Goal: Find contact information: Find contact information

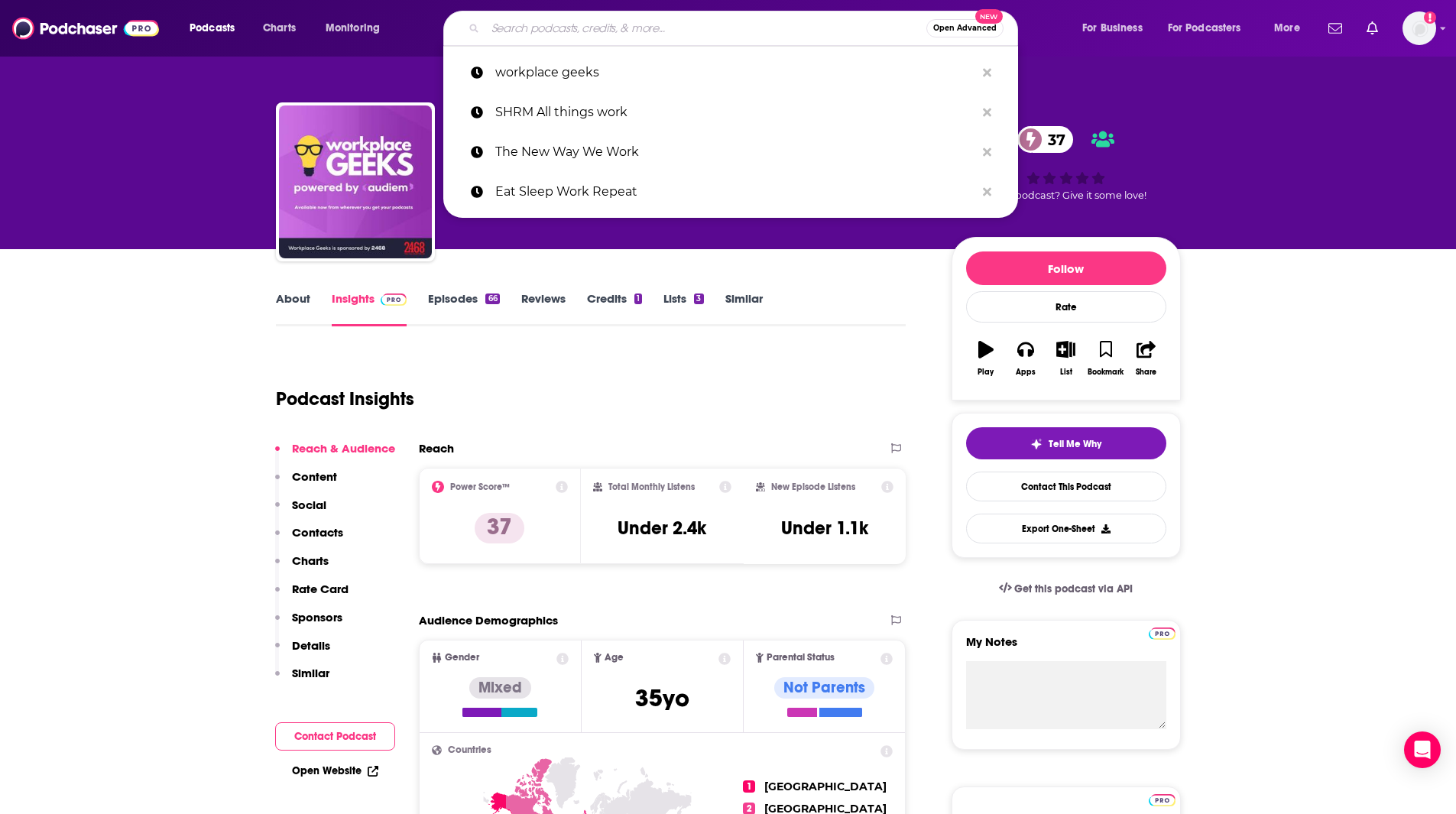
click at [527, 32] on input "Search podcasts, credits, & more..." at bounding box center [705, 28] width 441 height 24
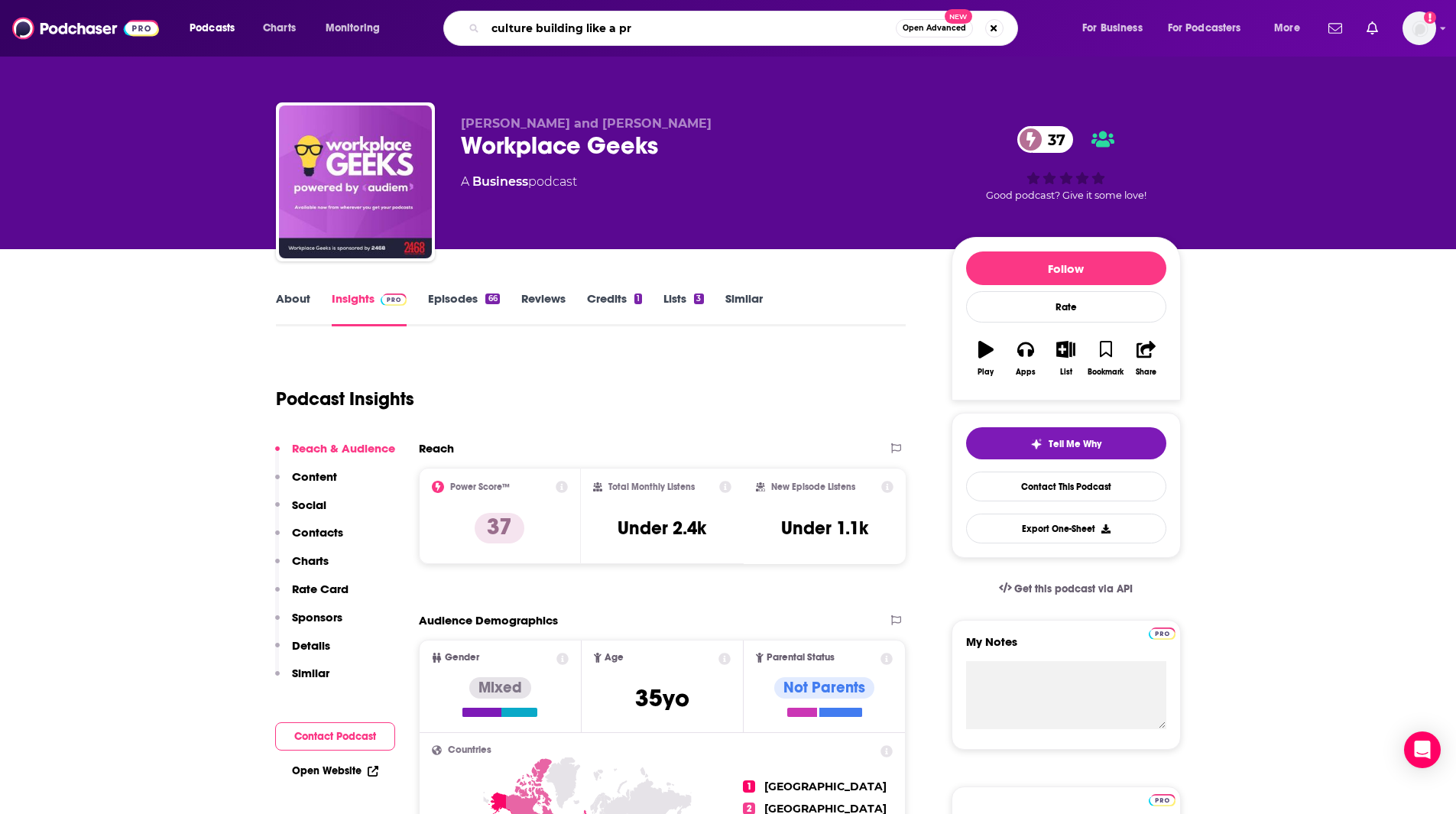
type input "culture building like a pro"
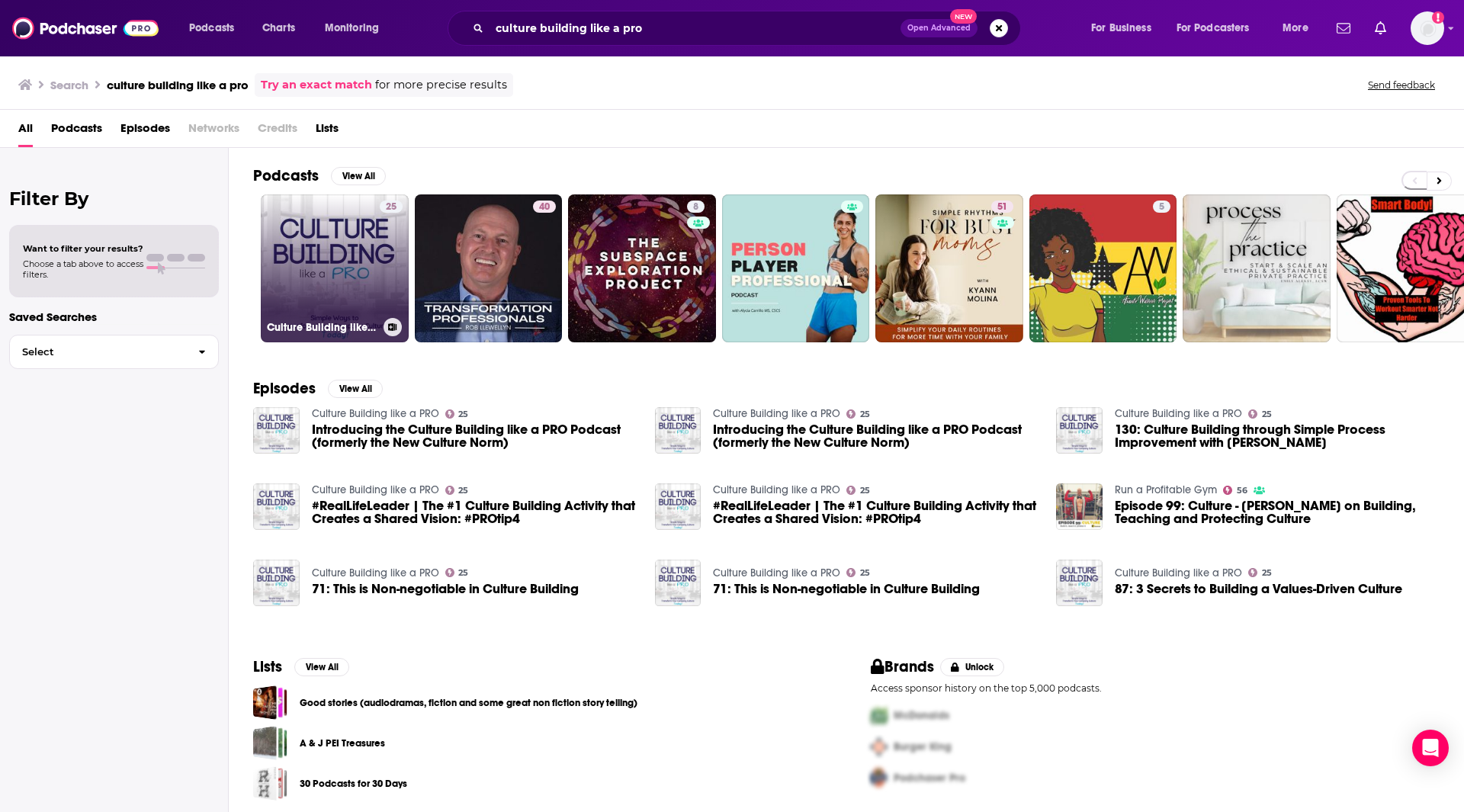
click at [317, 262] on link "25 Culture Building like a PRO" at bounding box center [334, 268] width 148 height 148
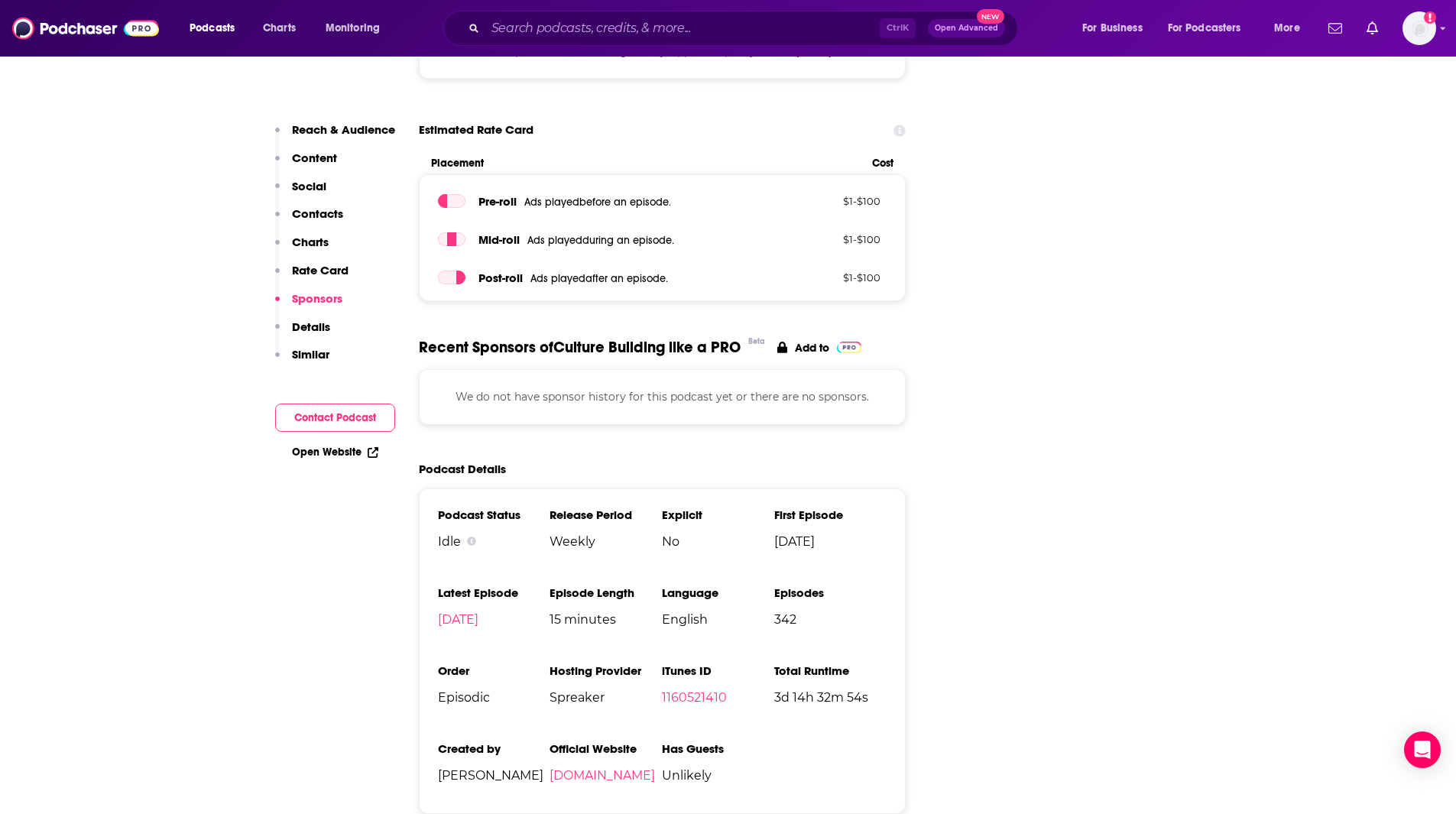
scroll to position [1797, 0]
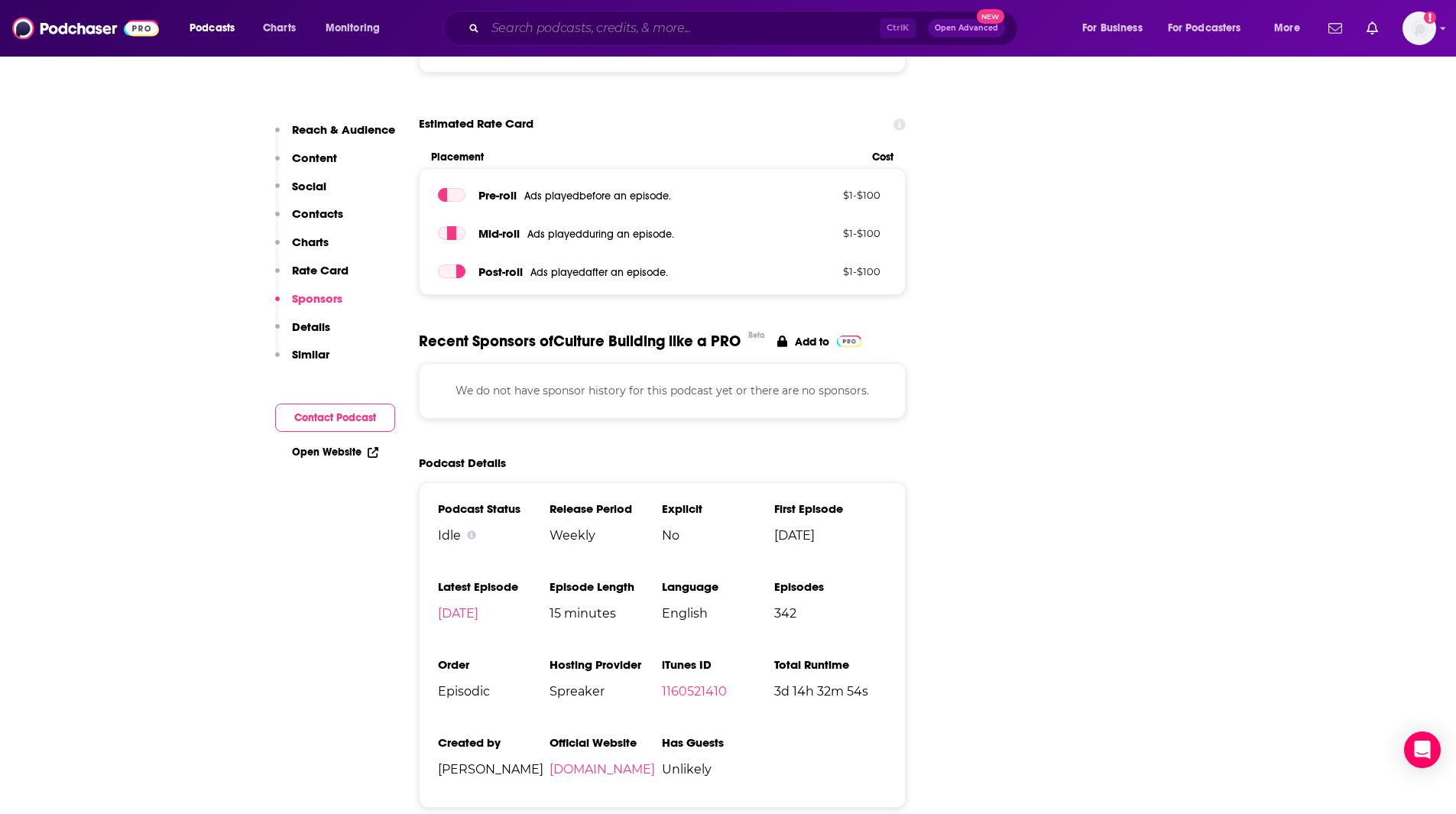
click at [696, 29] on input "Search podcasts, credits, & more..." at bounding box center [682, 28] width 394 height 24
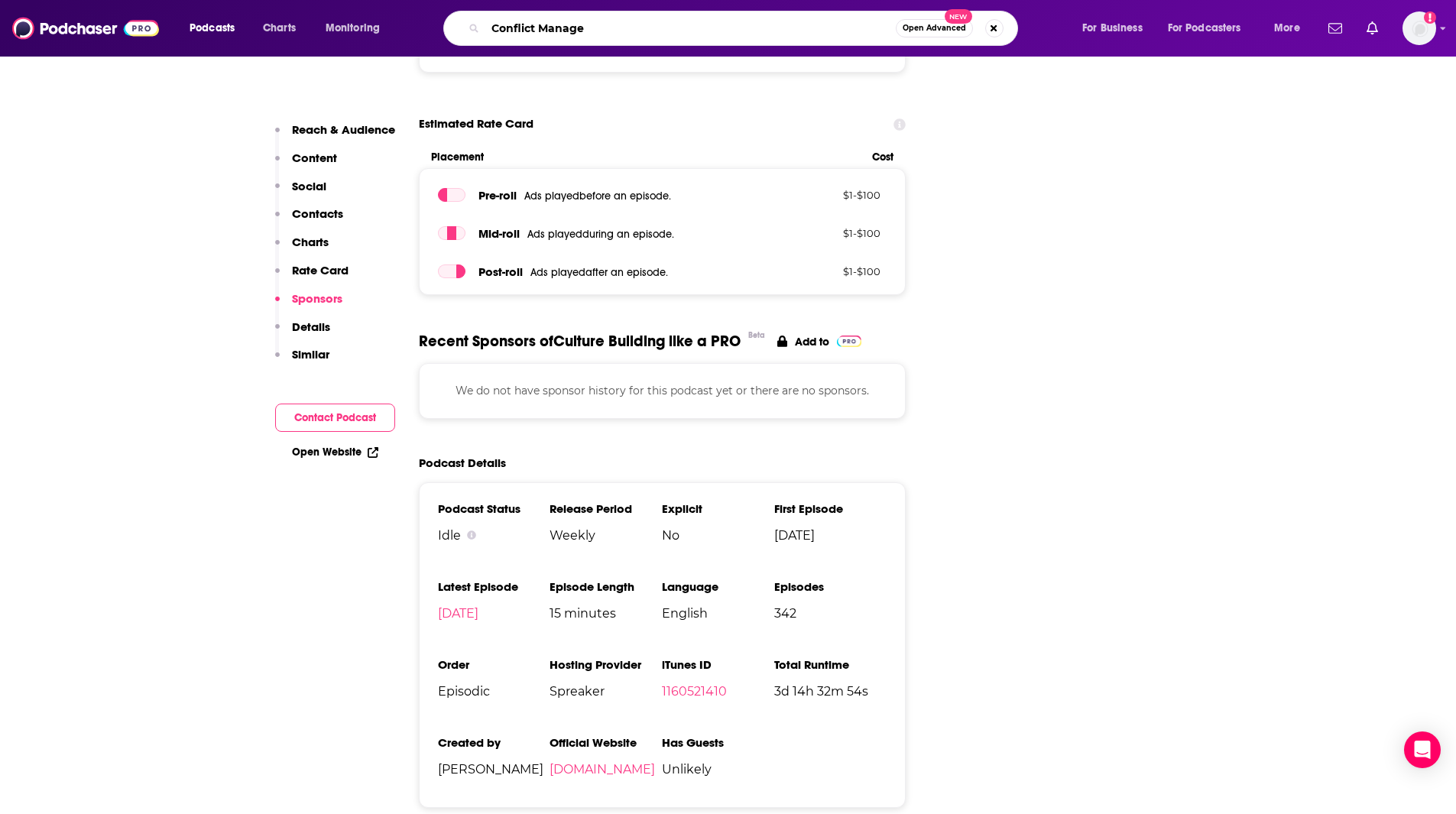
type input "Conflict Managed"
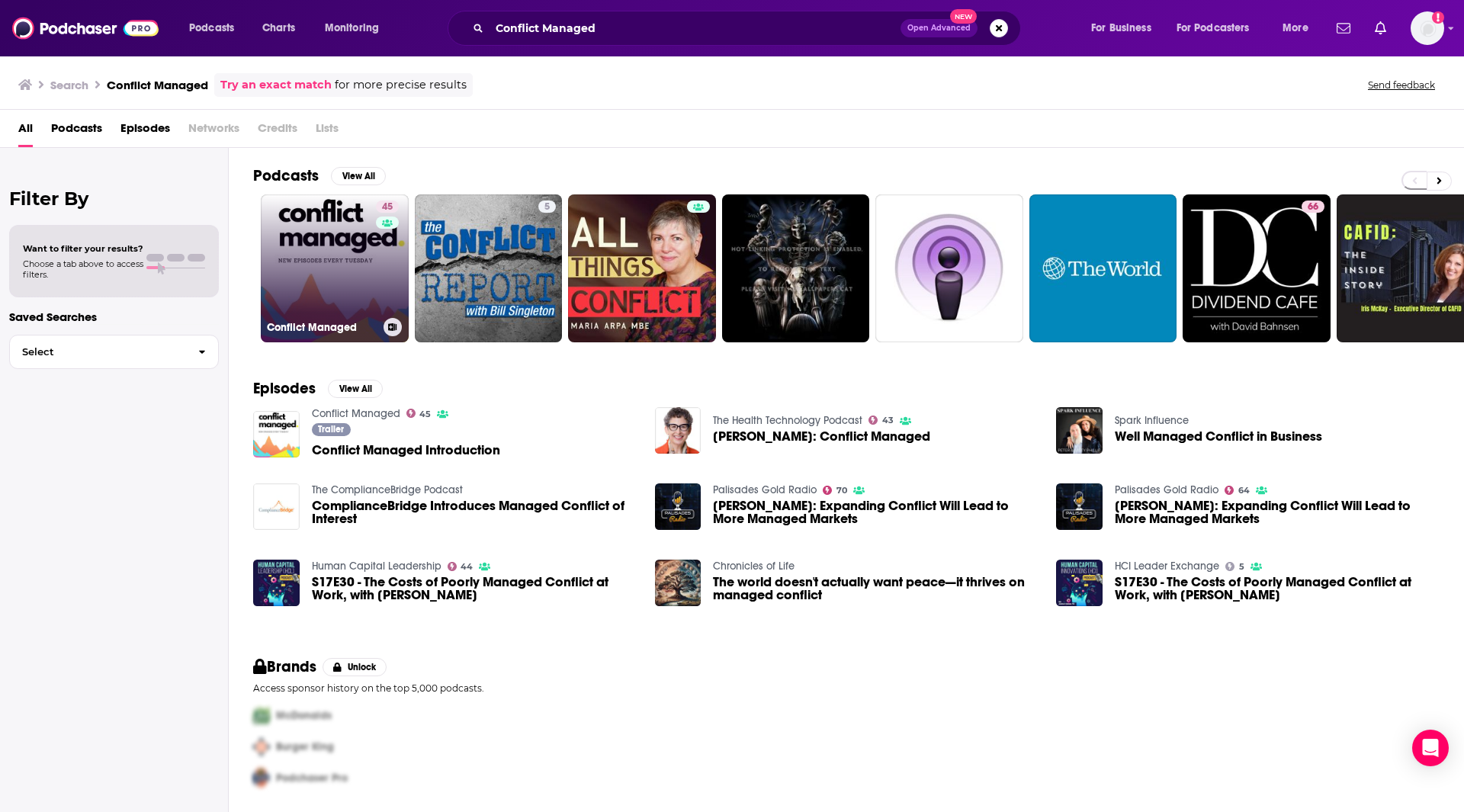
click at [350, 278] on link "45 Conflict Managed" at bounding box center [334, 268] width 148 height 148
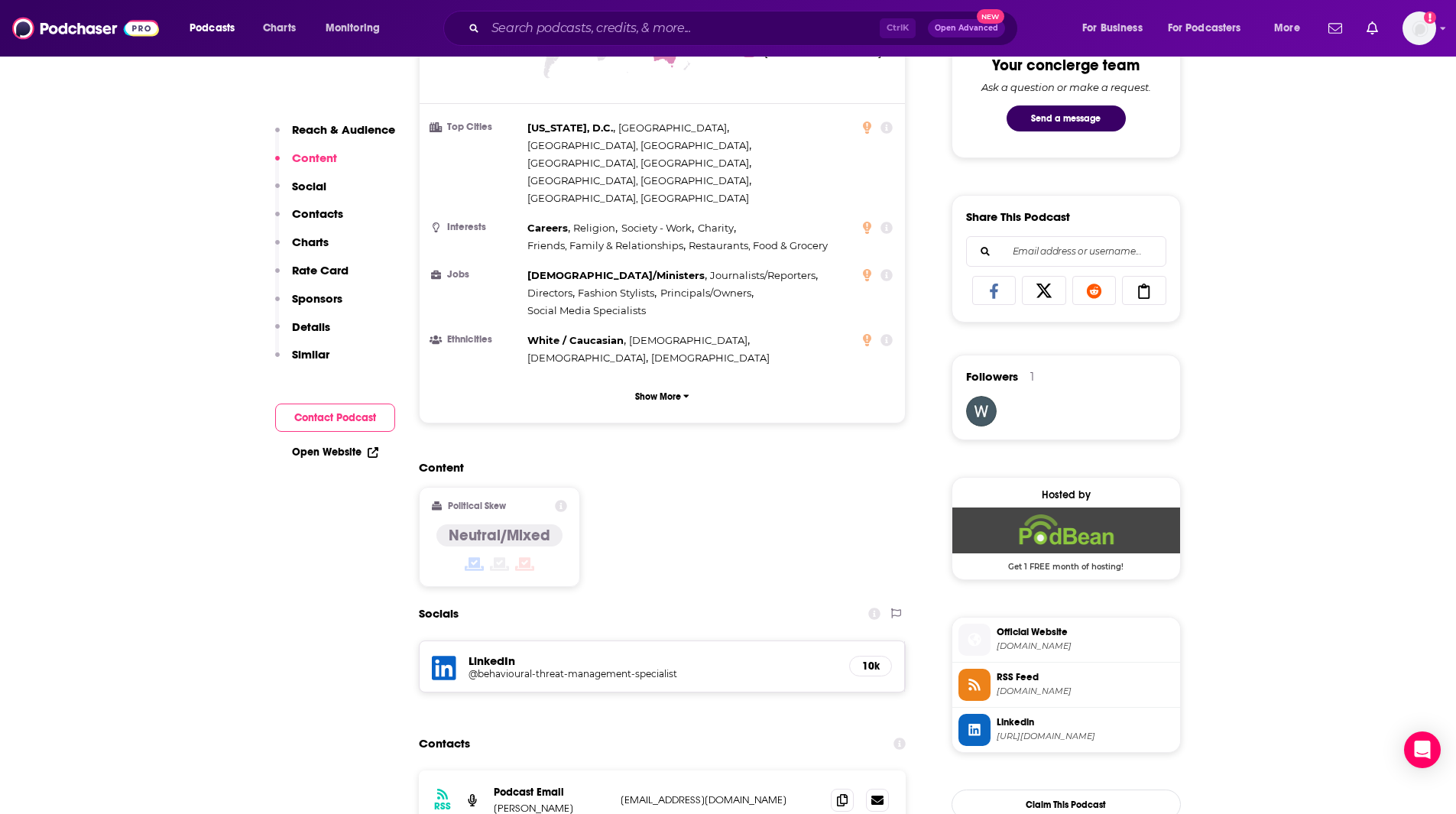
scroll to position [828, 0]
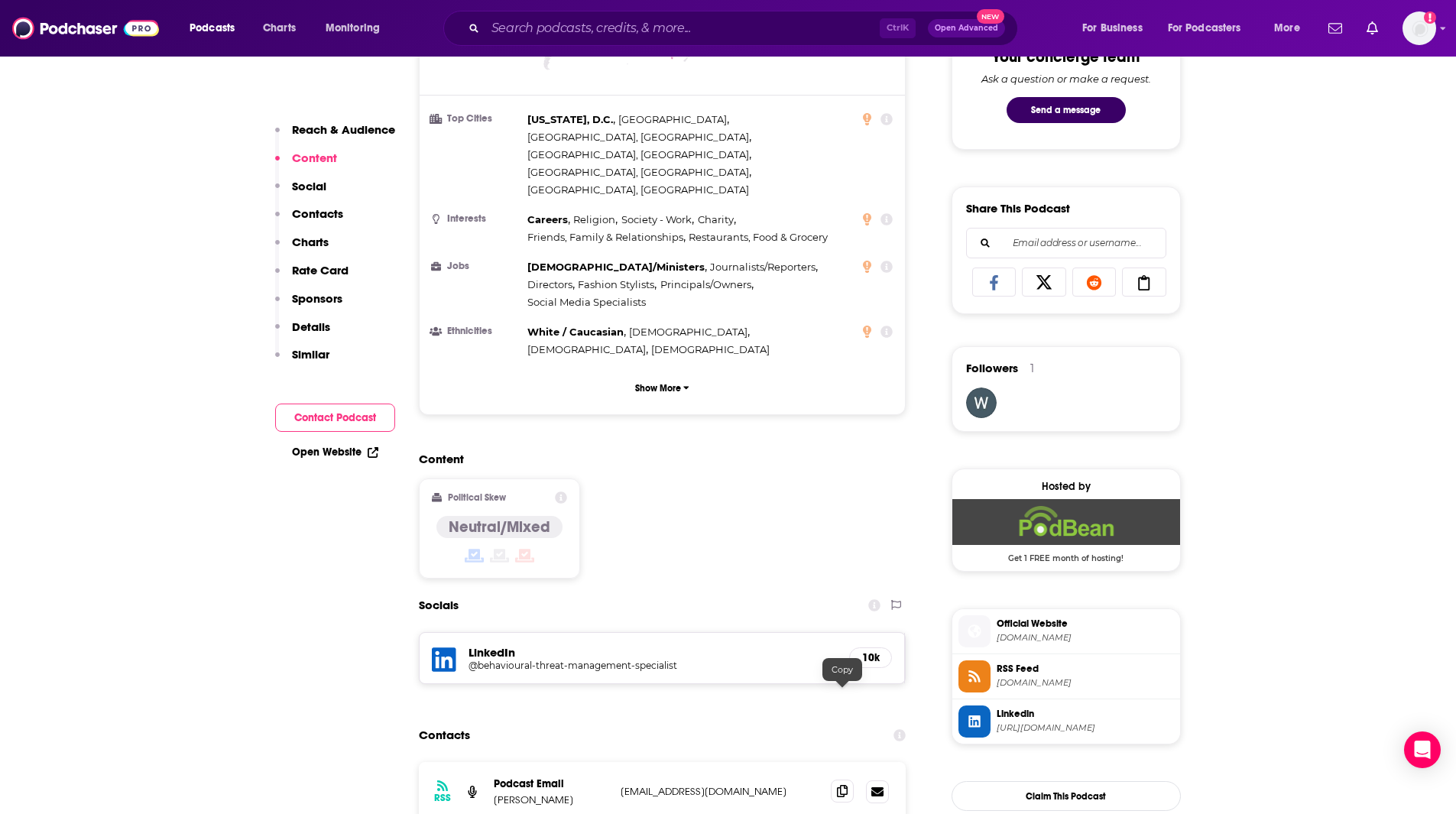
click at [843, 785] on icon at bounding box center [842, 792] width 11 height 13
click at [516, 23] on input "Search podcasts, credits, & more..." at bounding box center [682, 28] width 394 height 24
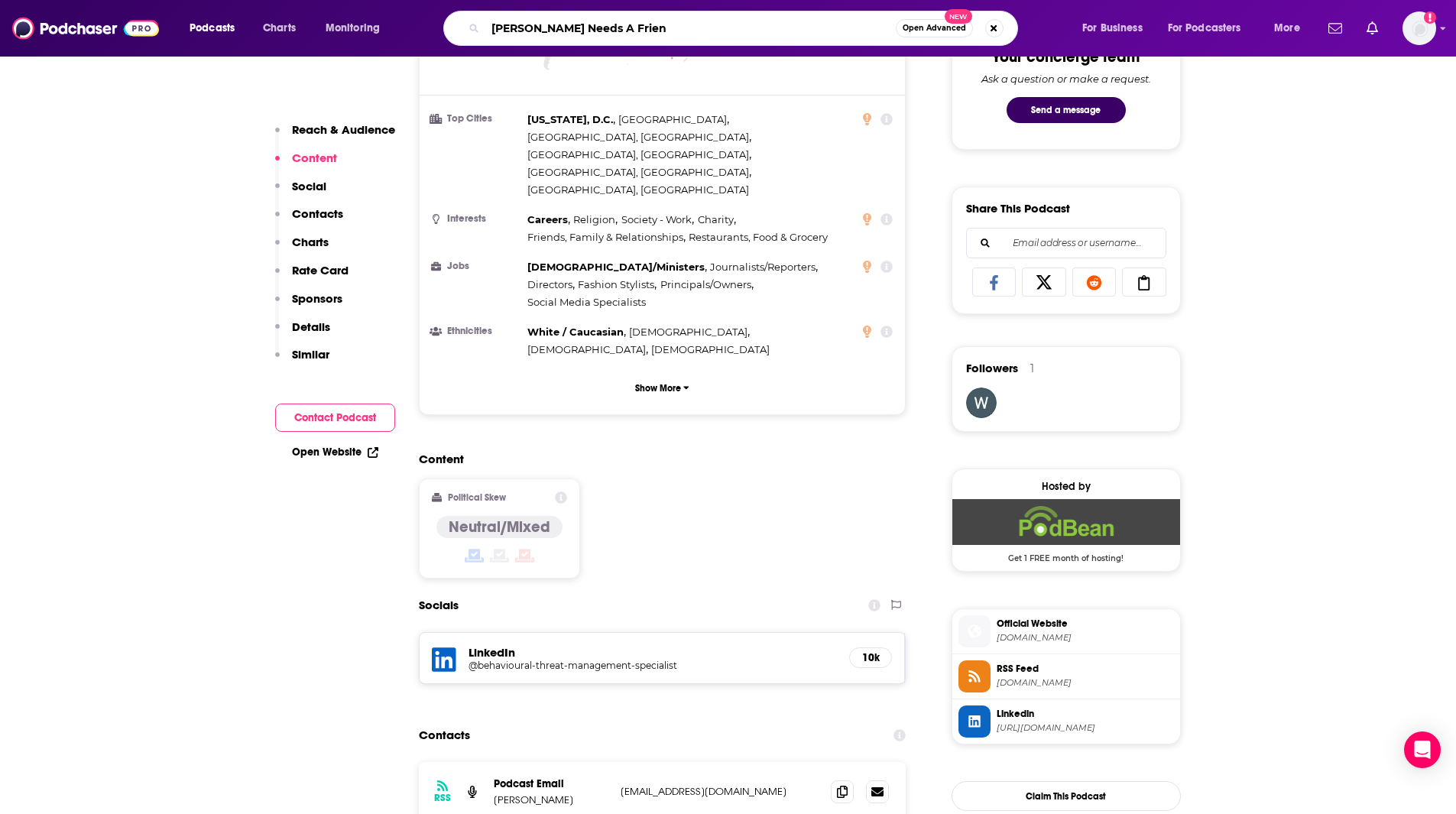
type input "[PERSON_NAME] Needs A Friend"
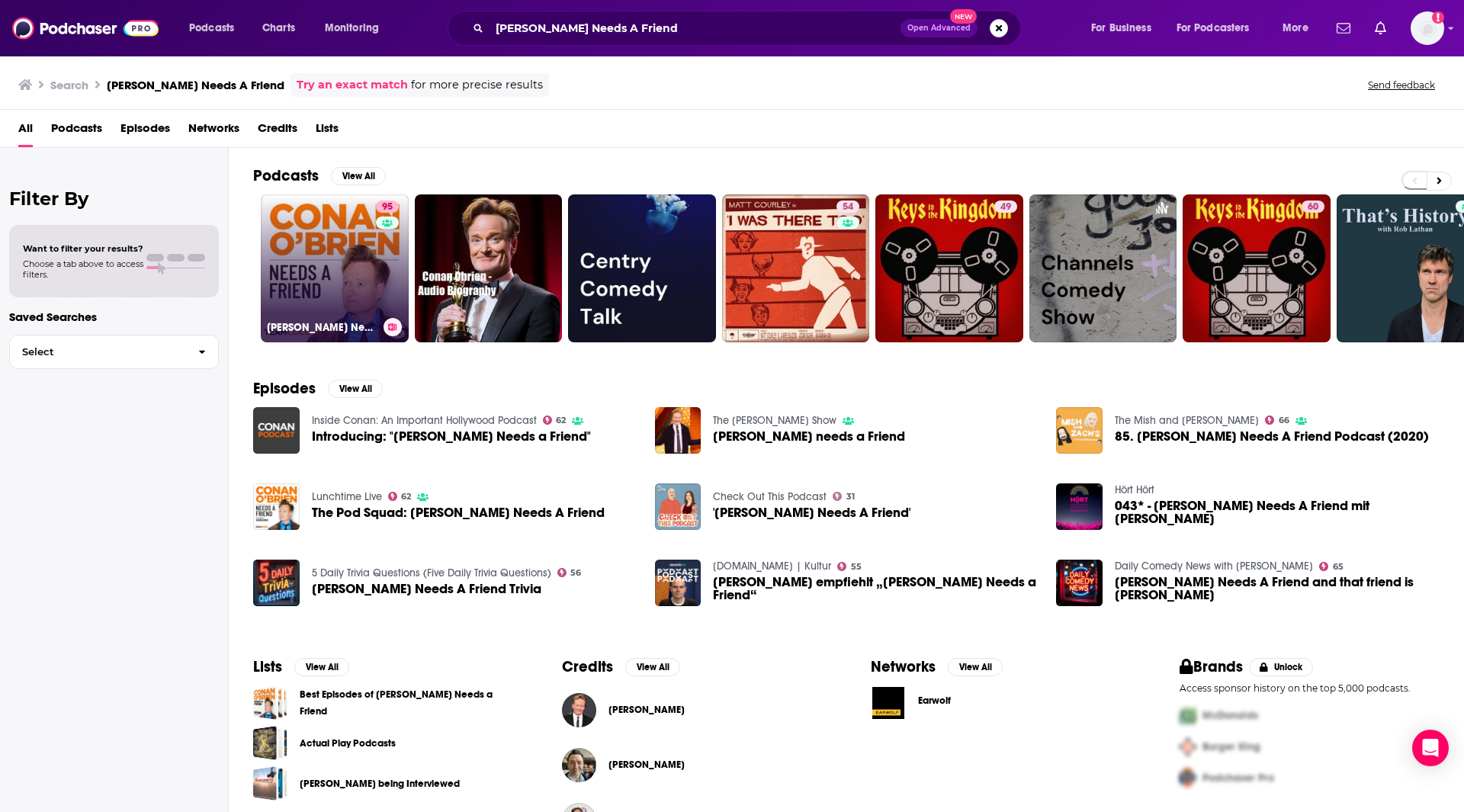
click at [326, 230] on link "95 [PERSON_NAME] Needs A Friend" at bounding box center [334, 268] width 148 height 148
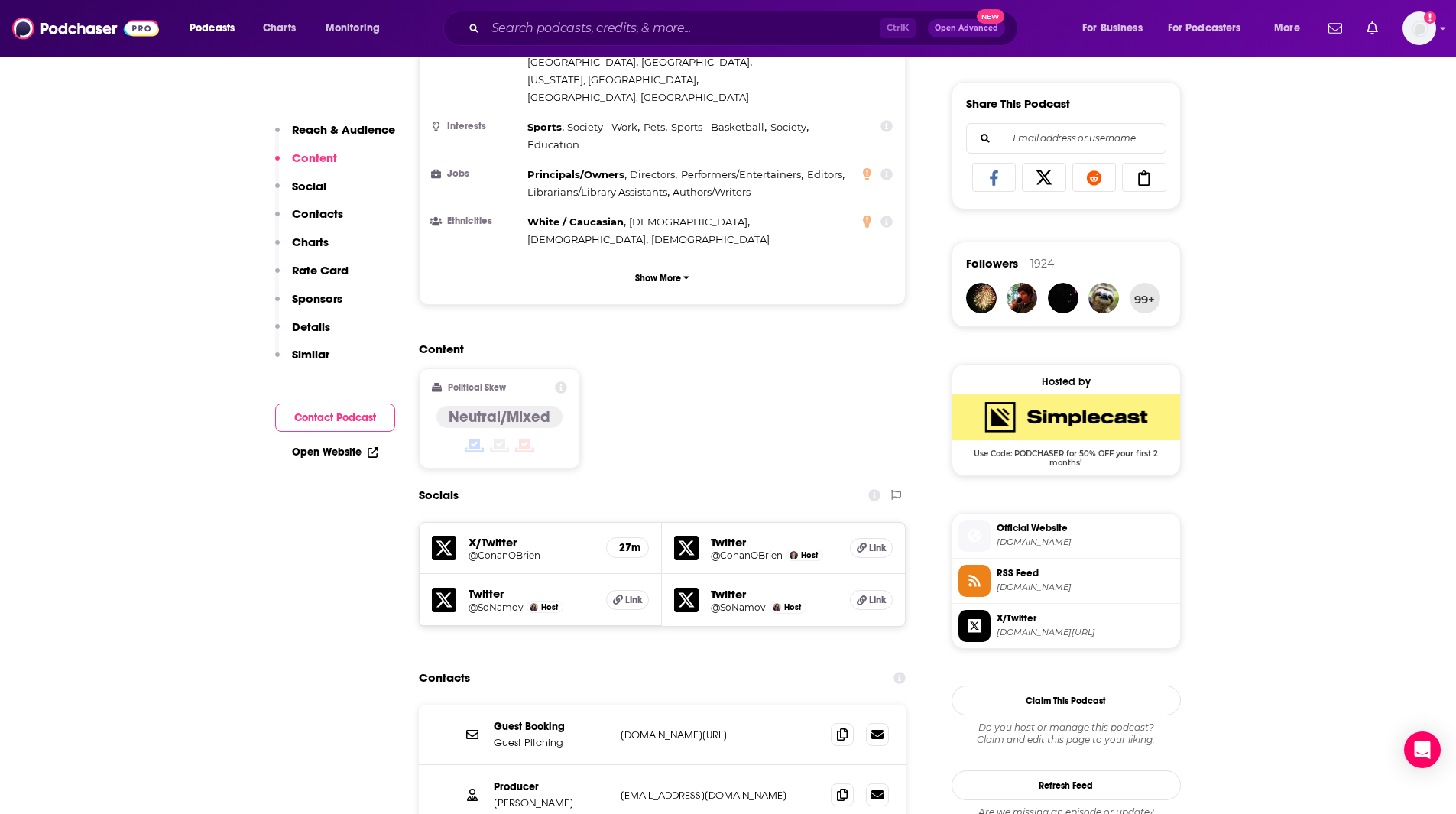
scroll to position [1095, 0]
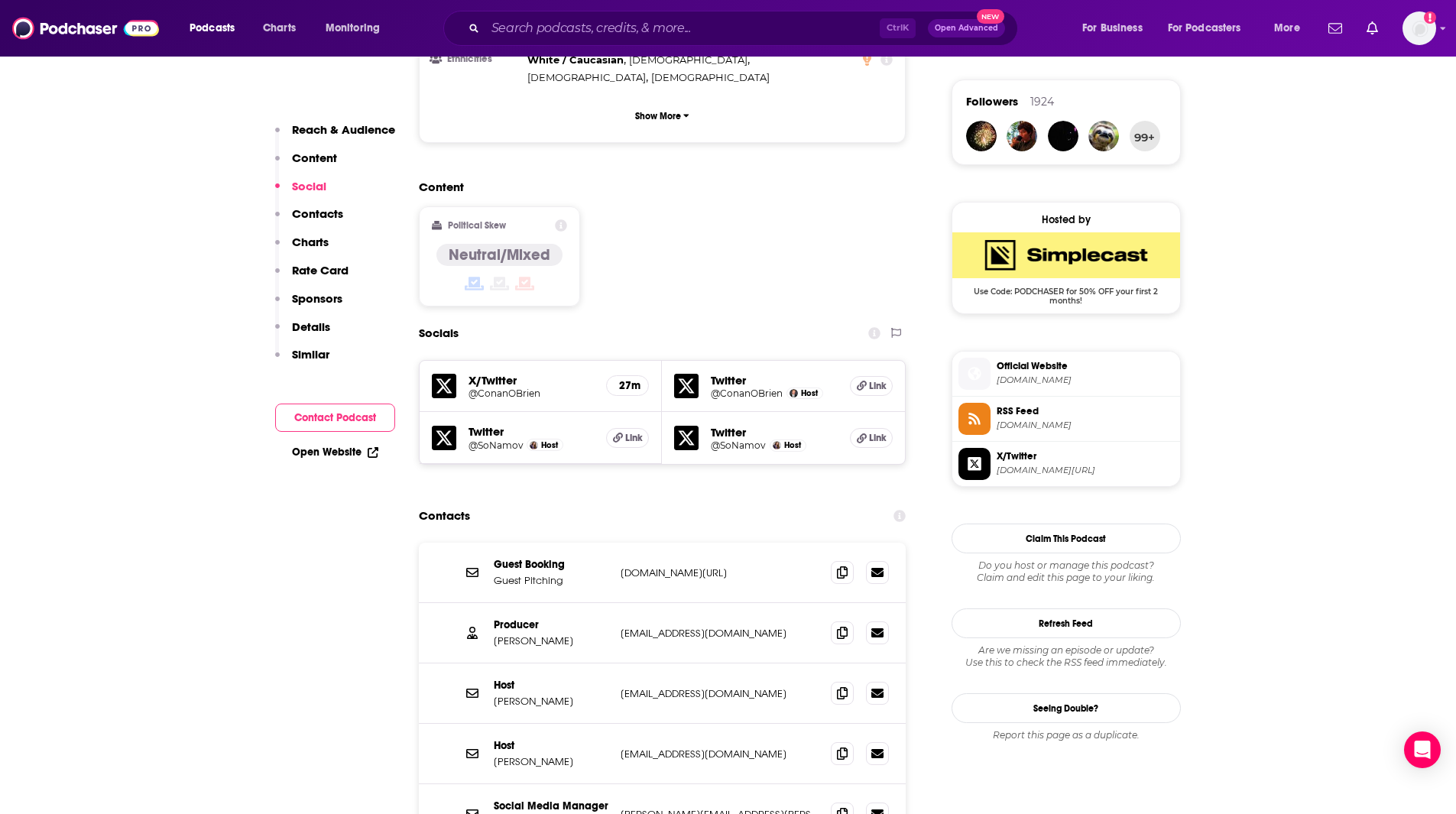
click at [727, 566] on p "[DOMAIN_NAME][URL]" at bounding box center [719, 572] width 199 height 13
click at [839, 626] on icon at bounding box center [842, 633] width 11 height 13
drag, startPoint x: 563, startPoint y: 554, endPoint x: 525, endPoint y: 564, distance: 39.3
click at [519, 634] on p "[PERSON_NAME]" at bounding box center [552, 641] width 115 height 13
click at [555, 678] on p "Host" at bounding box center [552, 685] width 115 height 13
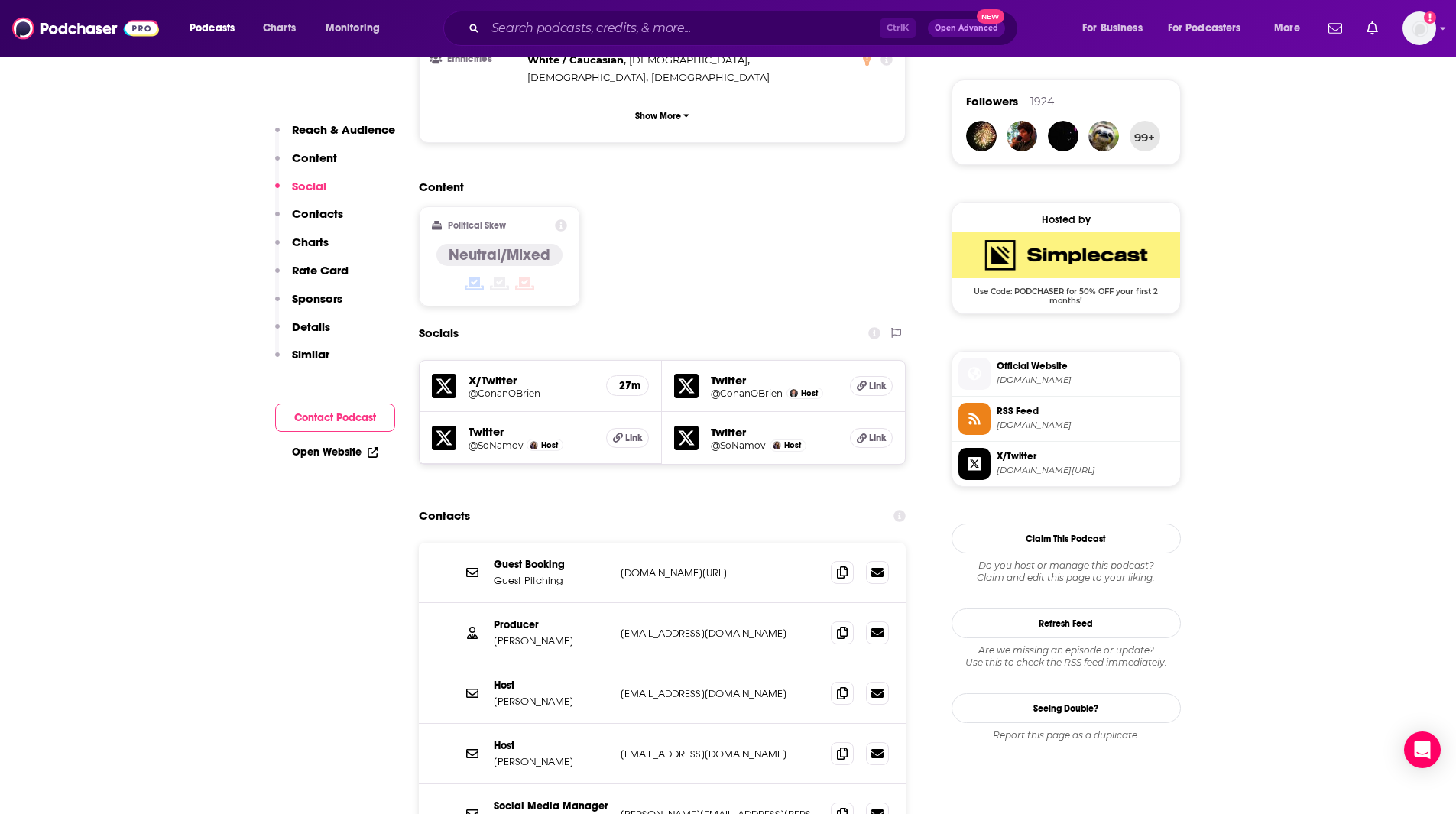
click at [739, 566] on p "[DOMAIN_NAME][URL]" at bounding box center [719, 572] width 199 height 13
drag, startPoint x: 772, startPoint y: 481, endPoint x: 617, endPoint y: 473, distance: 155.2
click at [617, 543] on div "Guest Booking Guest Pitching [DOMAIN_NAME][URL] [DOMAIN_NAME][URL]" at bounding box center [662, 572] width 488 height 60
copy p "[DOMAIN_NAME][URL]"
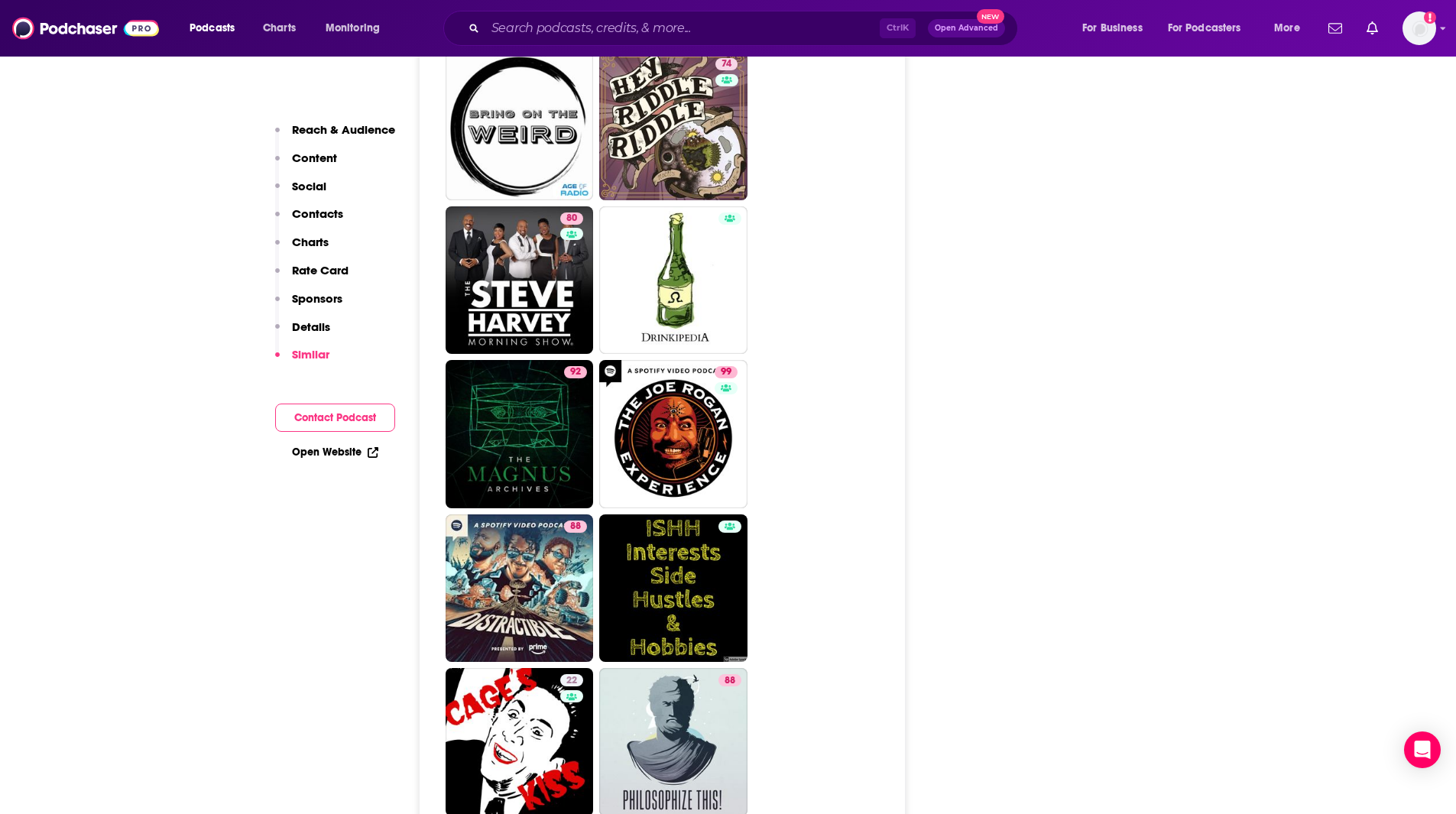
scroll to position [5966, 0]
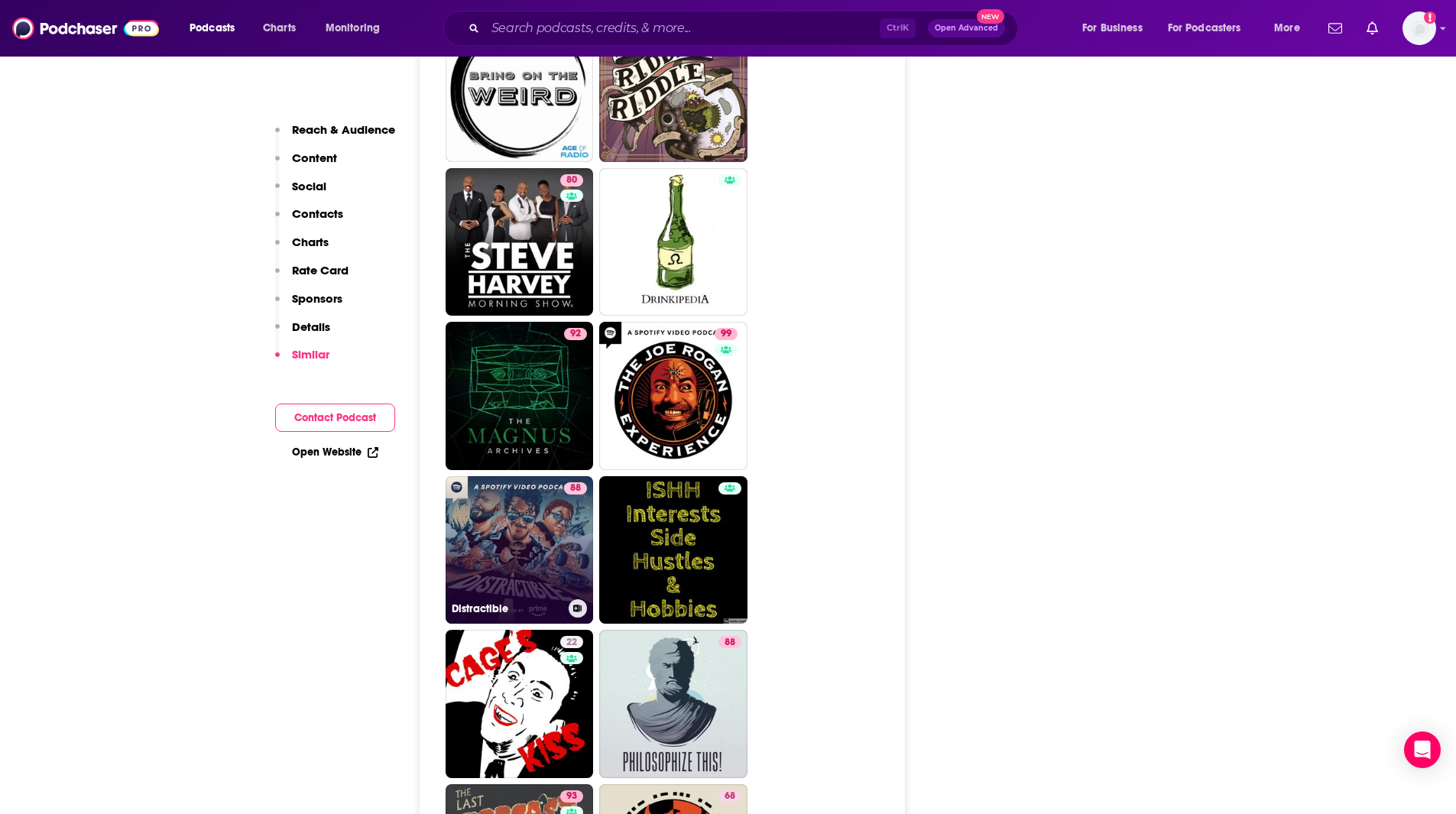
click at [521, 476] on link "88 Distractible" at bounding box center [519, 550] width 148 height 148
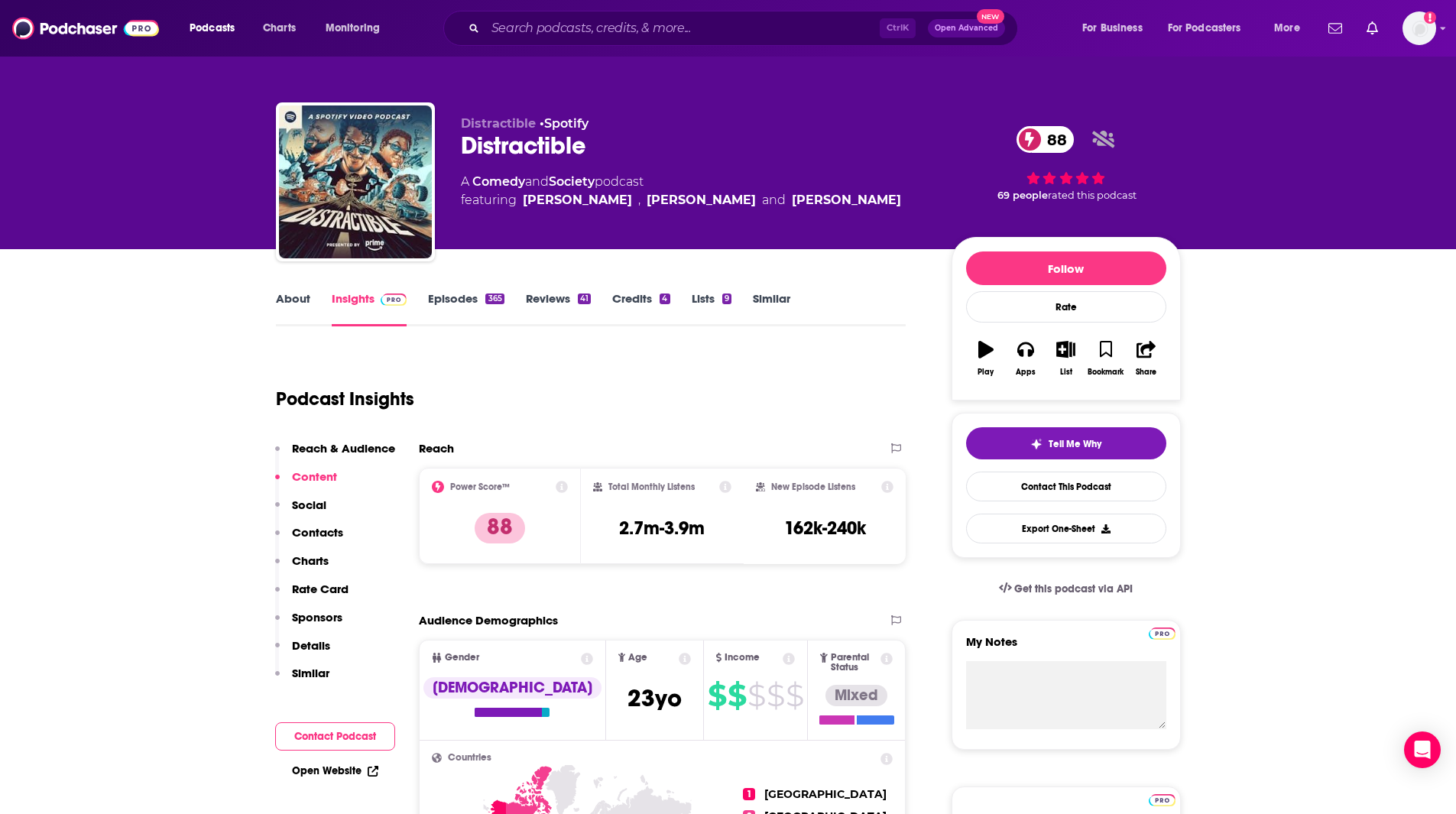
click at [670, 412] on div "Podcast Insights" at bounding box center [585, 389] width 618 height 78
type input "[URL][DOMAIN_NAME][PERSON_NAME]"
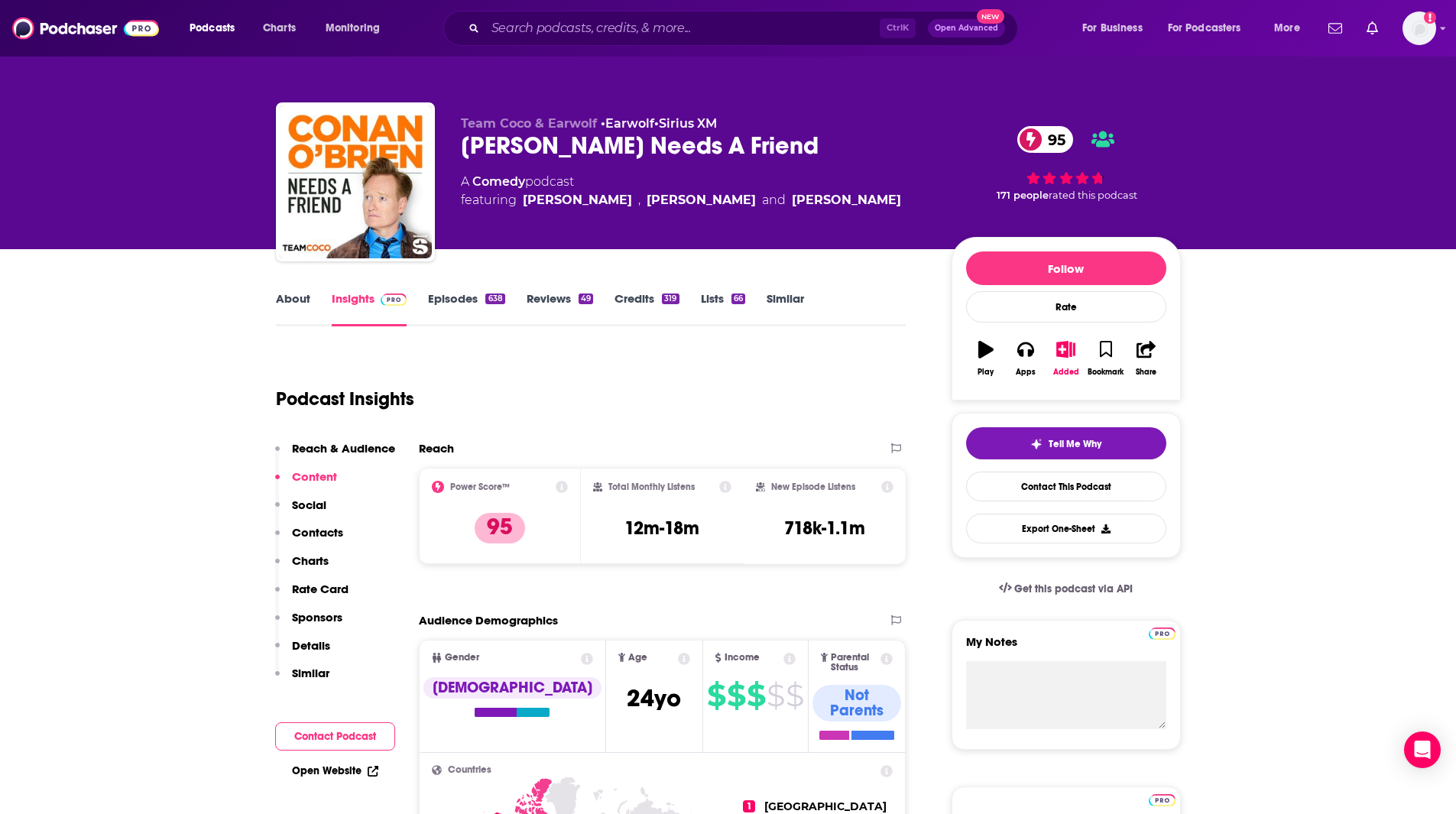
click at [797, 302] on link "Similar" at bounding box center [785, 308] width 38 height 35
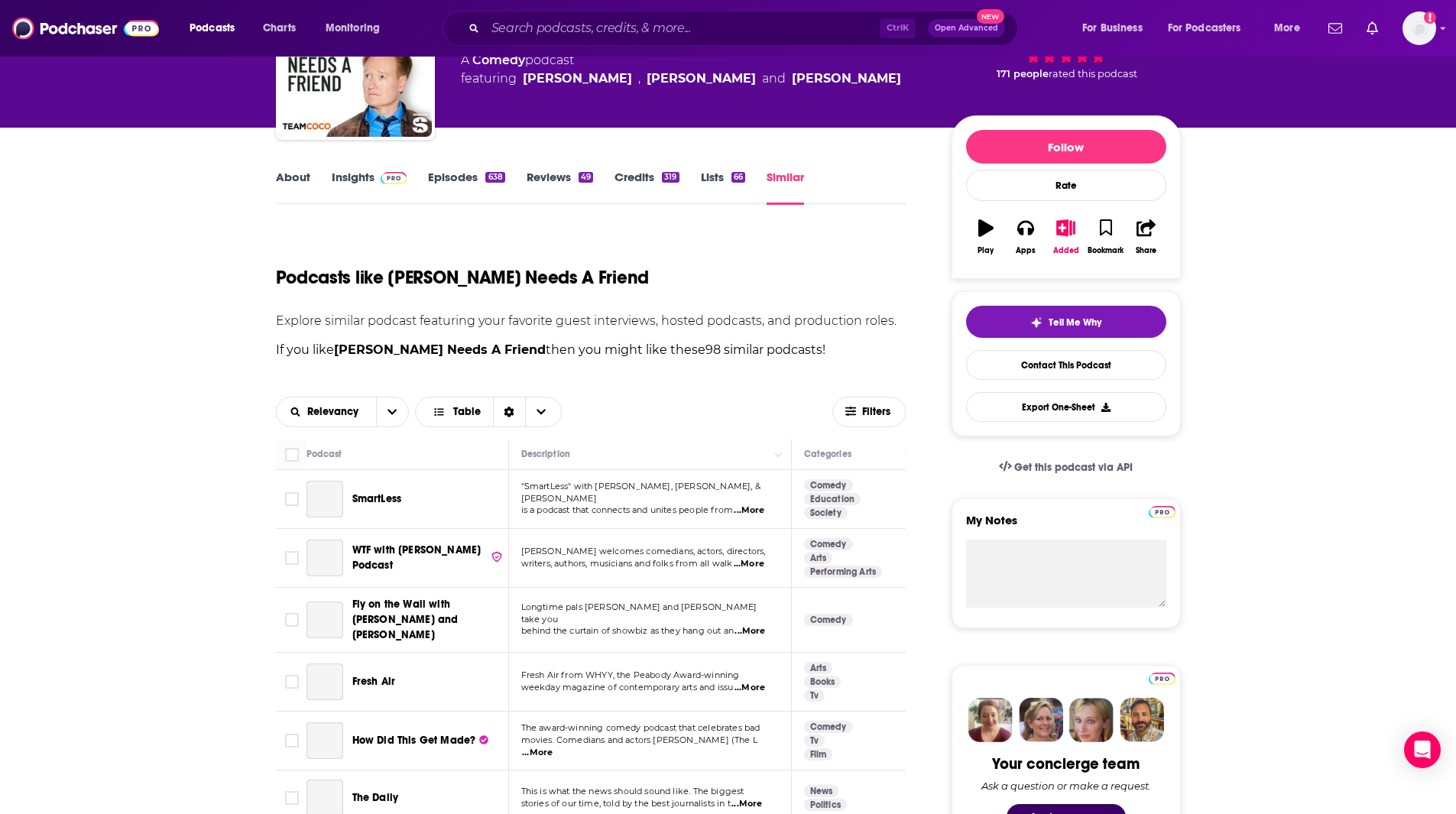
scroll to position [298, 0]
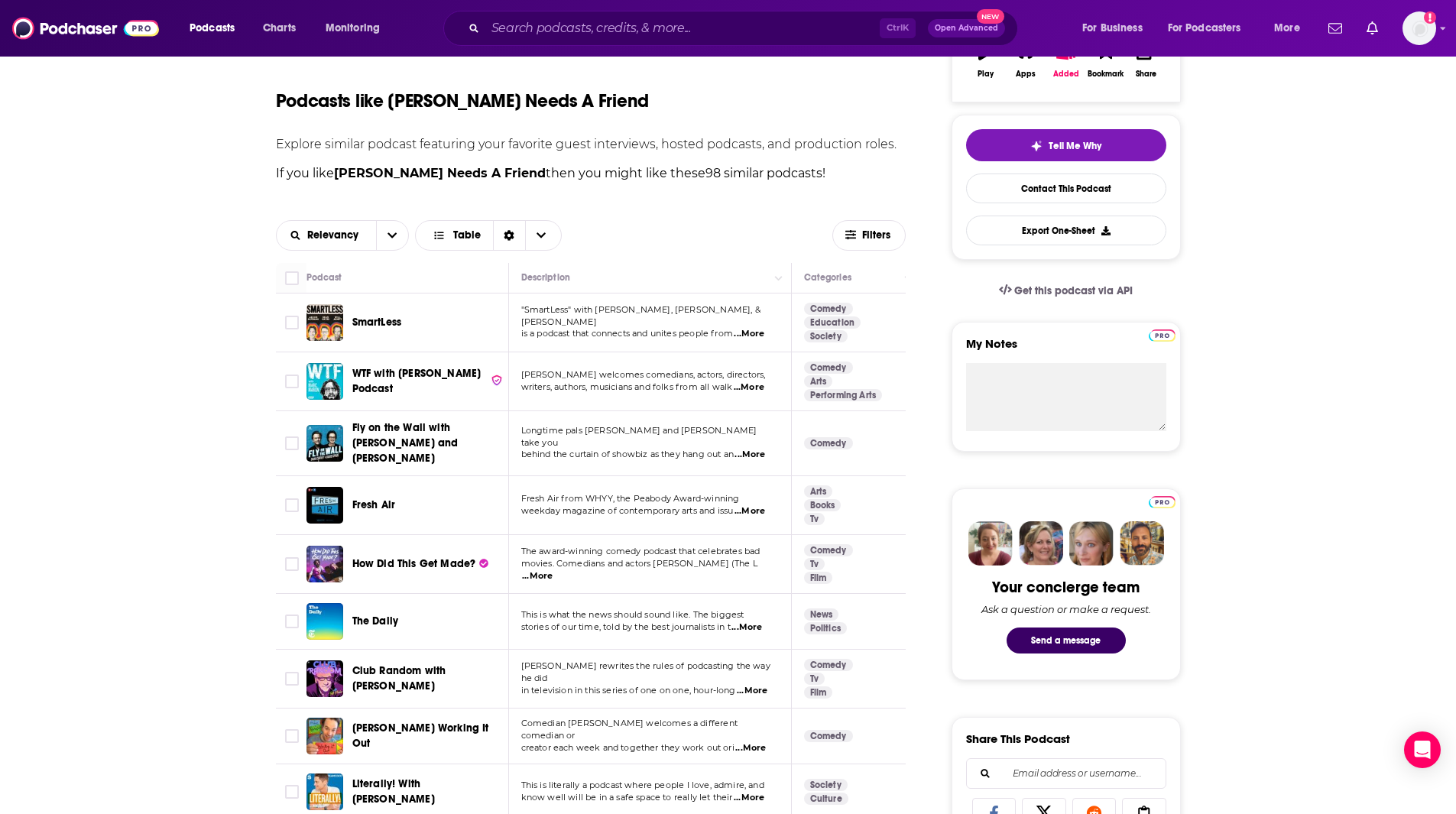
click at [758, 331] on span "...More" at bounding box center [749, 334] width 31 height 13
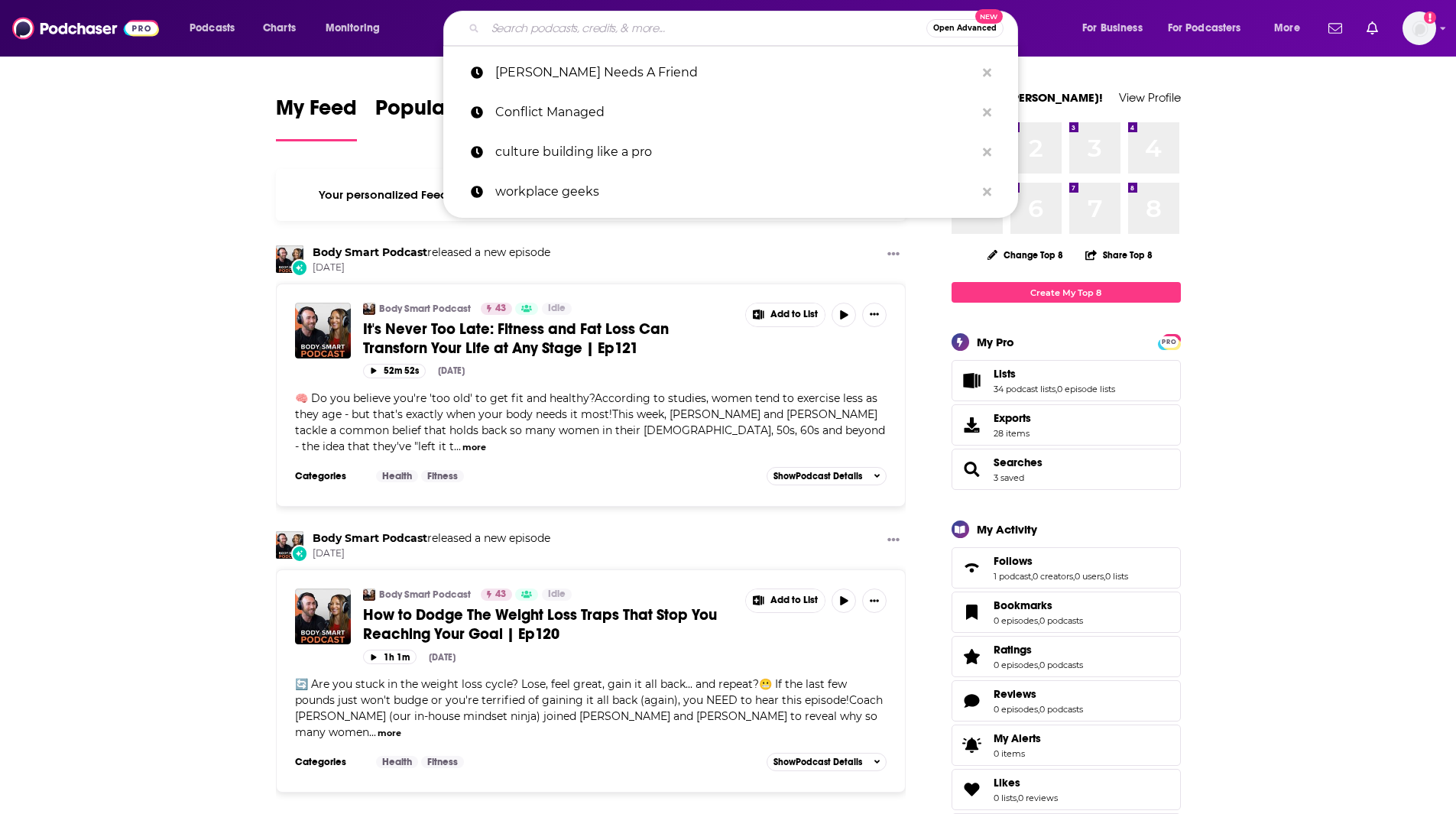
click at [558, 28] on input "Search podcasts, credits, & more..." at bounding box center [705, 28] width 441 height 24
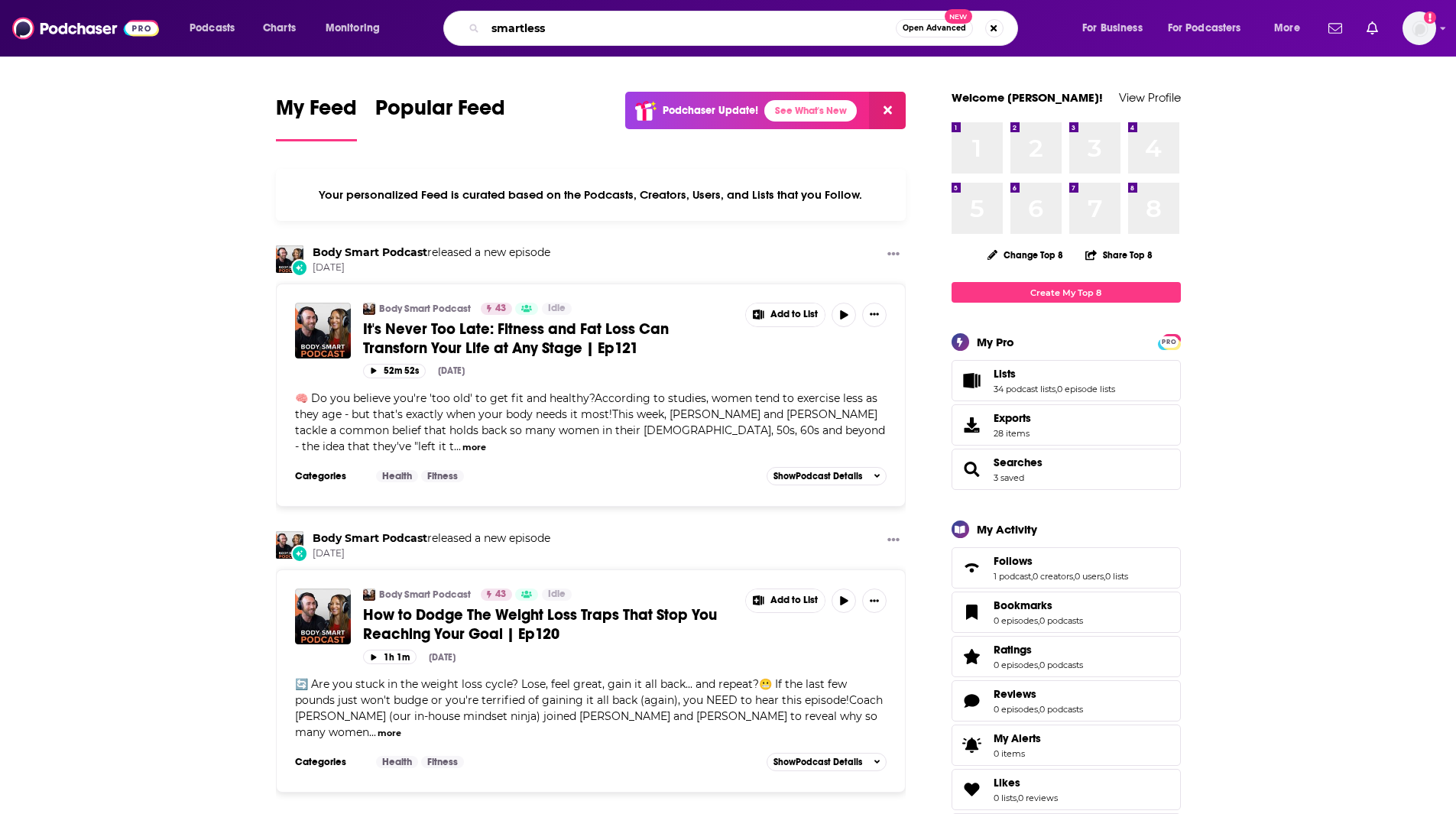
type input "smartless"
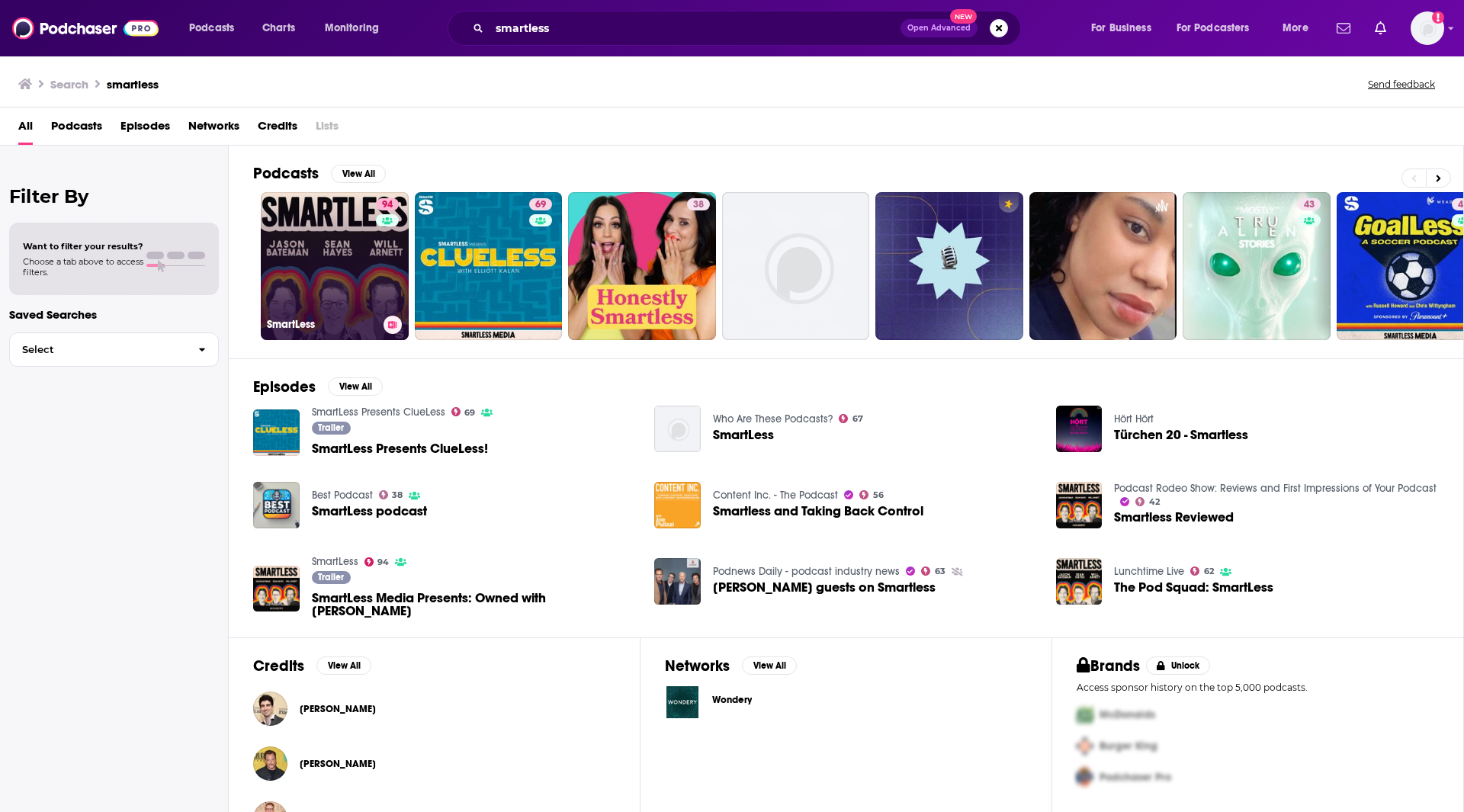
click at [348, 260] on link "94 SmartLess" at bounding box center [334, 265] width 148 height 148
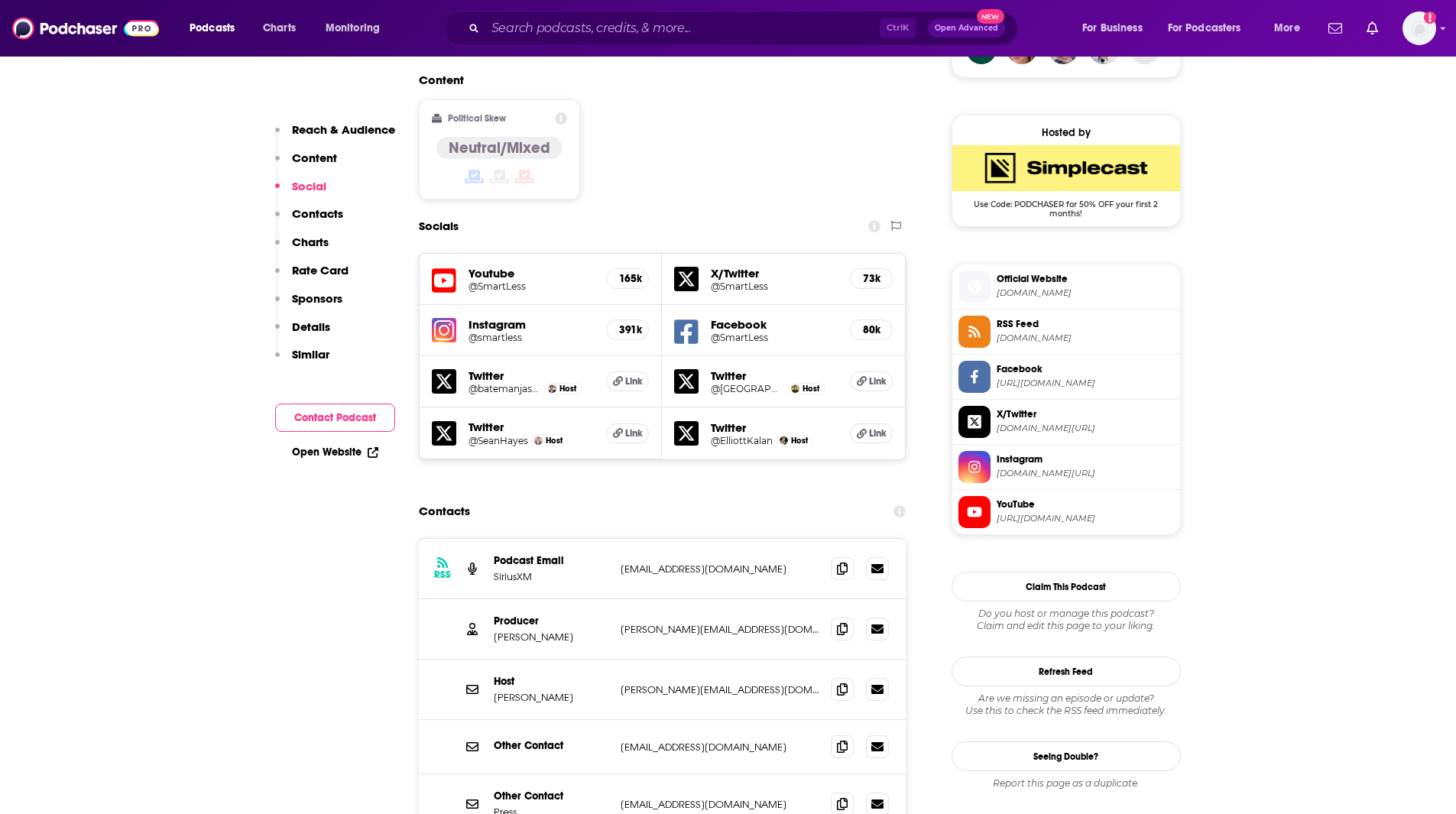
scroll to position [1252, 0]
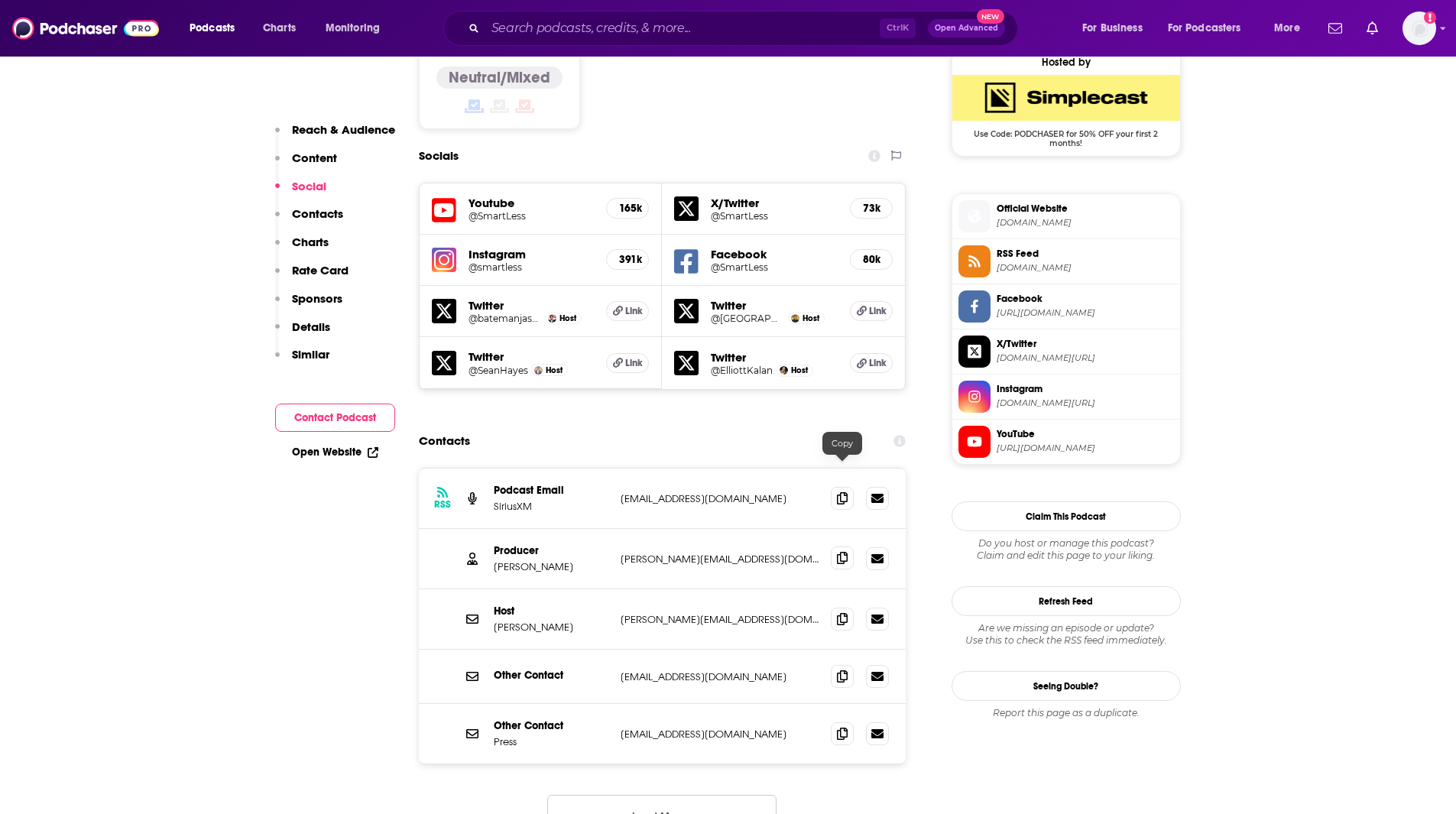
click at [845, 552] on icon at bounding box center [842, 558] width 11 height 13
